Goal: Task Accomplishment & Management: Complete application form

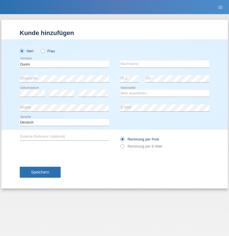
type input "Durim"
click at [165, 64] on input "text" at bounding box center [164, 64] width 89 height 7
type input "Nezi"
select select "MK"
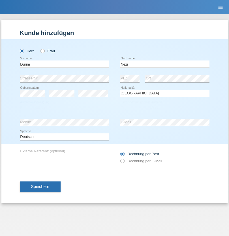
select select "C"
select select "26"
select select "03"
select select "1992"
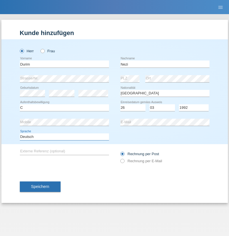
select select "en"
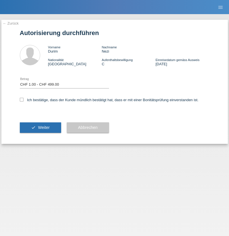
select select "1"
checkbox input "true"
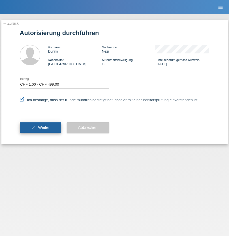
click at [40, 128] on span "Weiter" at bounding box center [44, 127] width 12 height 5
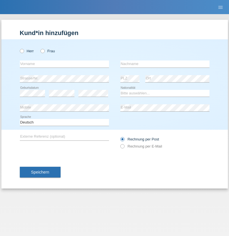
radio input "true"
click at [64, 64] on input "text" at bounding box center [64, 64] width 89 height 7
type input "Farkash"
click at [165, 64] on input "text" at bounding box center [164, 64] width 89 height 7
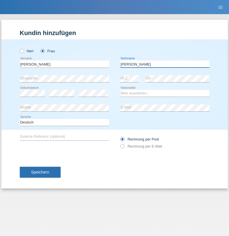
type input "Yolana"
select select "UA"
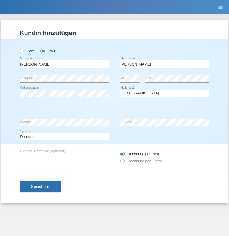
select select "C"
select select "09"
select select "12"
select select "2021"
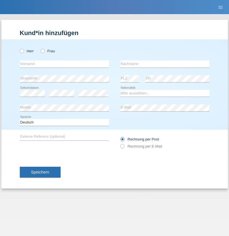
radio input "true"
click at [64, 64] on input "text" at bounding box center [64, 64] width 89 height 7
type input "K"
click at [165, 64] on input "text" at bounding box center [164, 64] width 89 height 7
type input "Keel"
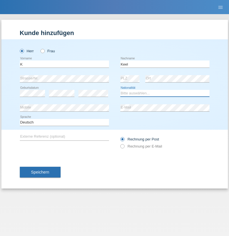
select select "CH"
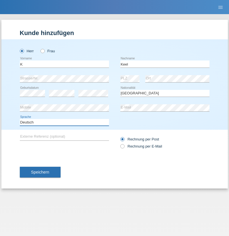
select select "en"
